Goal: Task Accomplishment & Management: Complete application form

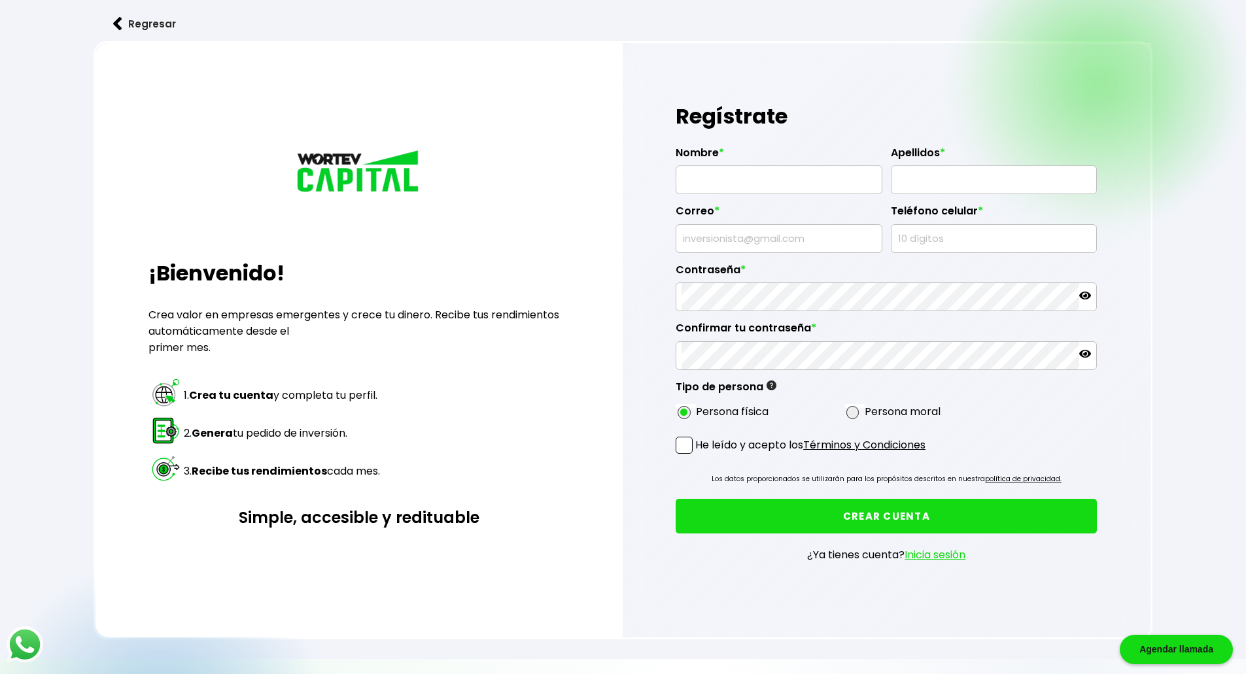
click at [730, 173] on input "text" at bounding box center [779, 179] width 195 height 27
type input "KARINA"
type input "[PERSON_NAME]"
type input "[EMAIL_ADDRESS][DOMAIN_NAME]"
type input "9991295040"
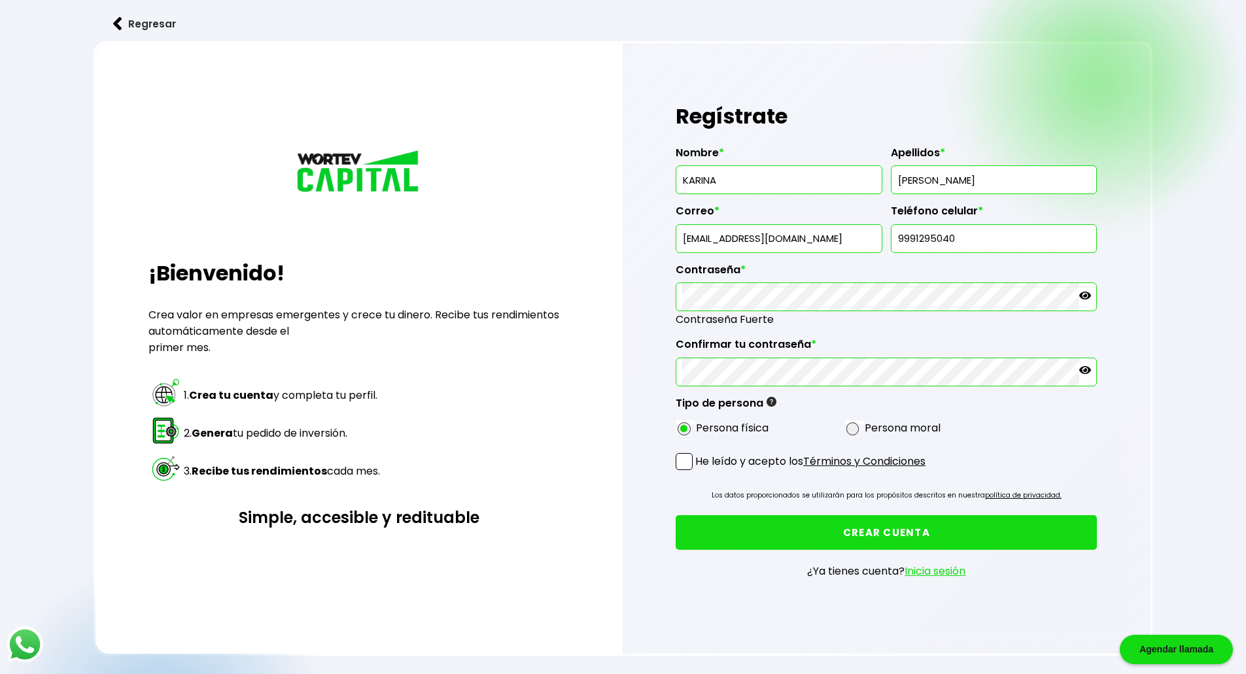
click at [682, 462] on span at bounding box center [684, 461] width 17 height 17
click at [698, 472] on input "He leído y acepto los Términos y Condiciones" at bounding box center [698, 472] width 0 height 0
click at [897, 529] on button "CREAR CUENTA" at bounding box center [886, 532] width 421 height 35
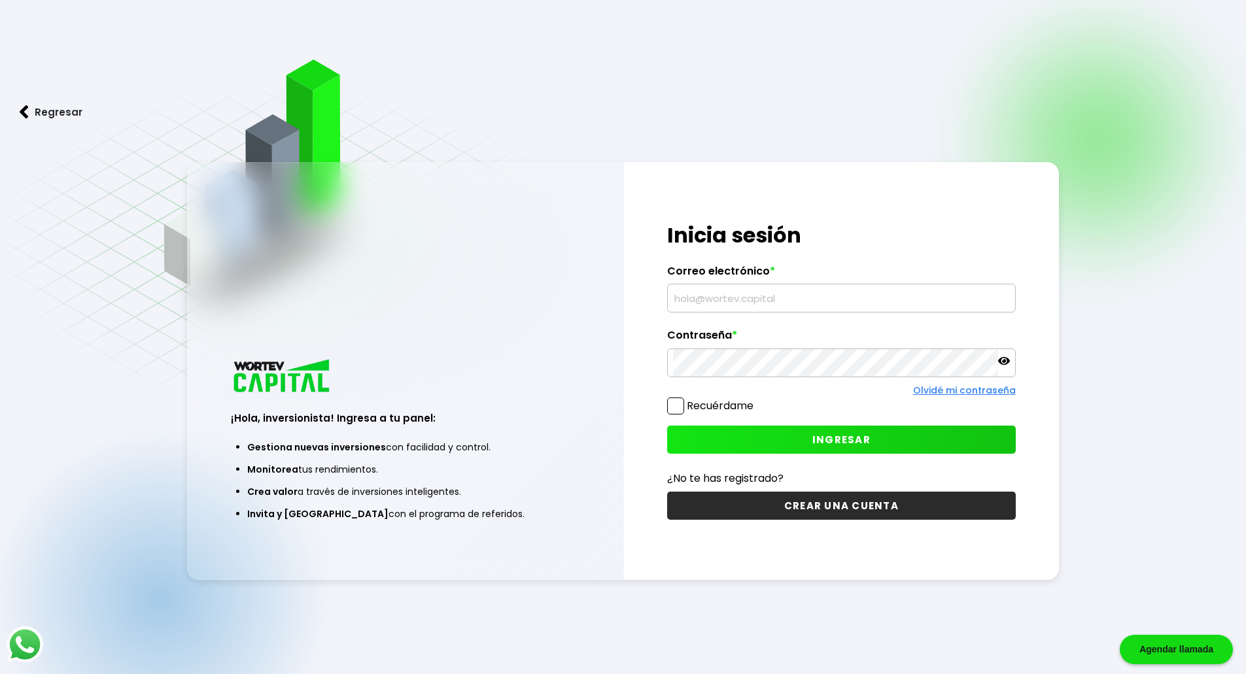
click at [686, 298] on input "text" at bounding box center [841, 298] width 337 height 27
type input "[EMAIL_ADDRESS][DOMAIN_NAME]"
click at [675, 410] on span at bounding box center [675, 406] width 17 height 17
click at [756, 400] on input "Recuérdame" at bounding box center [756, 400] width 0 height 0
click at [837, 438] on span "INGRESAR" at bounding box center [841, 440] width 58 height 14
